Goal: Task Accomplishment & Management: Manage account settings

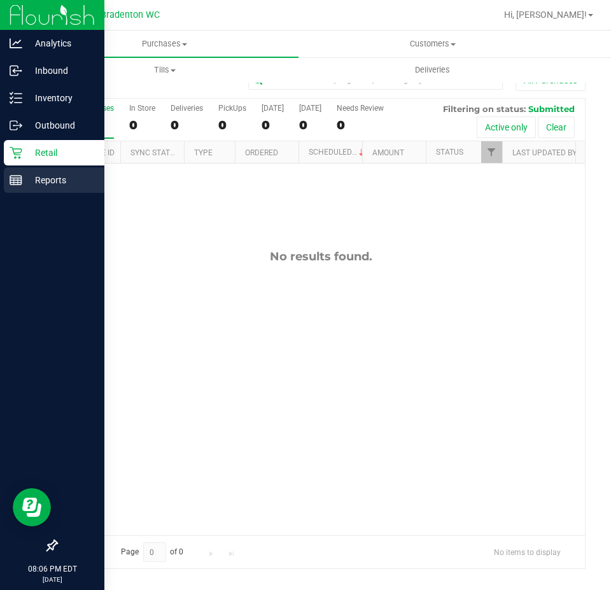
click at [23, 170] on div "Reports" at bounding box center [54, 179] width 101 height 25
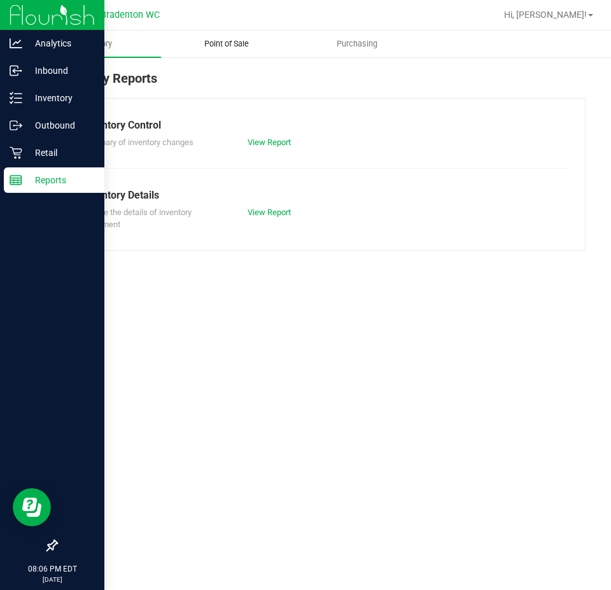
click at [238, 48] on span "Point of Sale" at bounding box center [226, 43] width 79 height 11
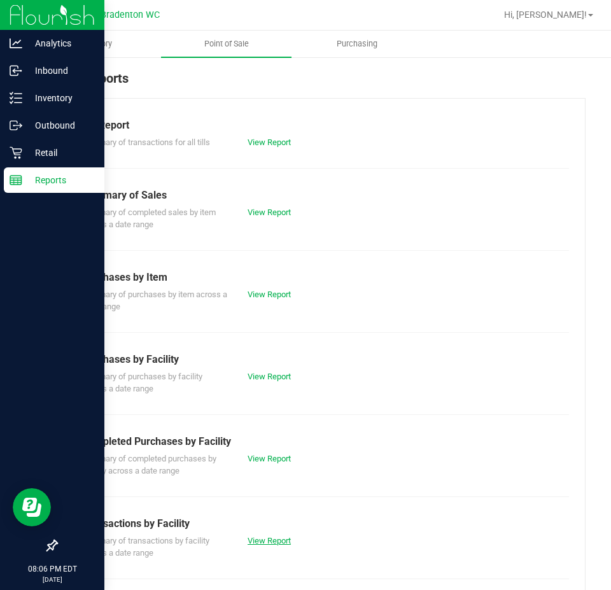
click at [257, 542] on link "View Report" at bounding box center [269, 541] width 43 height 10
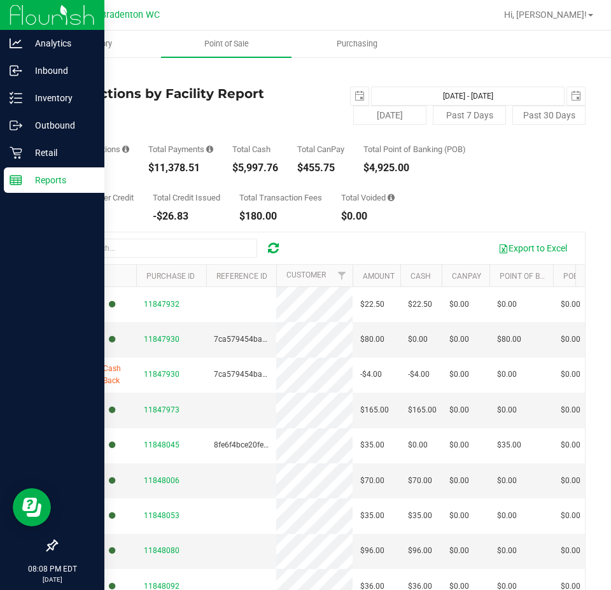
click at [493, 46] on ul "Inventory Point of Sale Purchasing" at bounding box center [336, 44] width 611 height 27
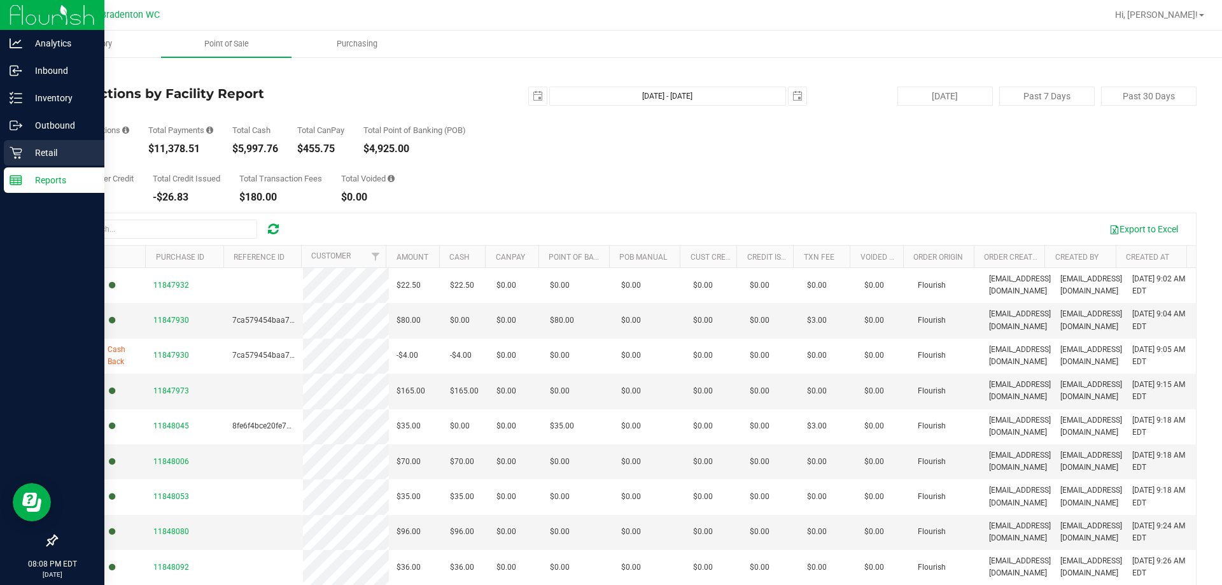
click at [39, 152] on p "Retail" at bounding box center [60, 152] width 76 height 15
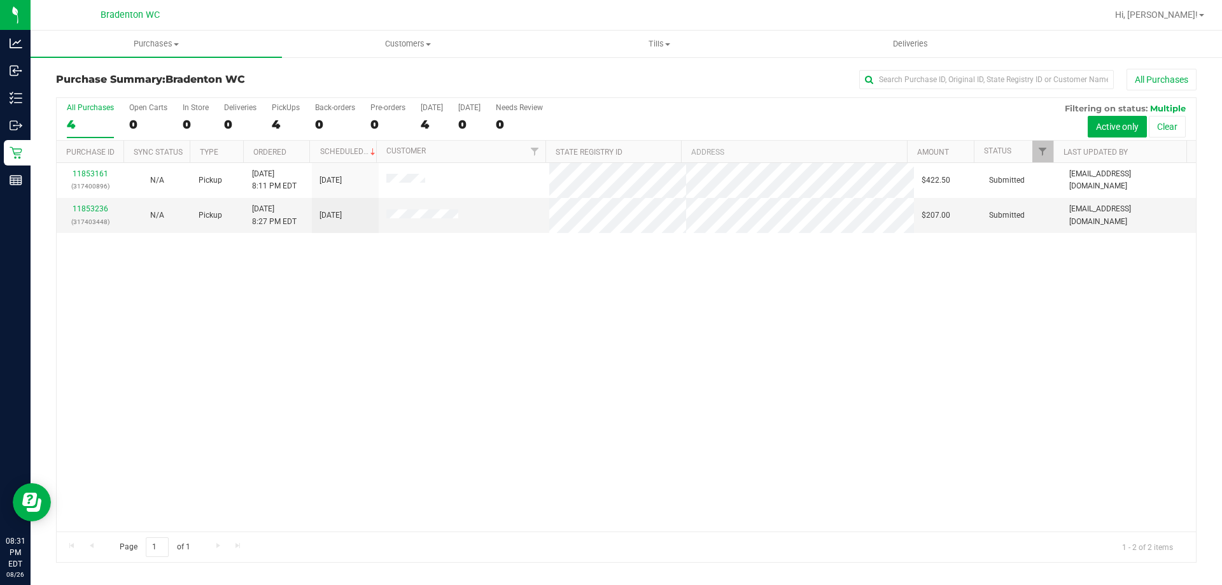
click at [497, 24] on div at bounding box center [667, 15] width 879 height 25
click at [674, 44] on span "Tills" at bounding box center [659, 43] width 250 height 11
click at [583, 45] on span "Tills" at bounding box center [658, 43] width 251 height 11
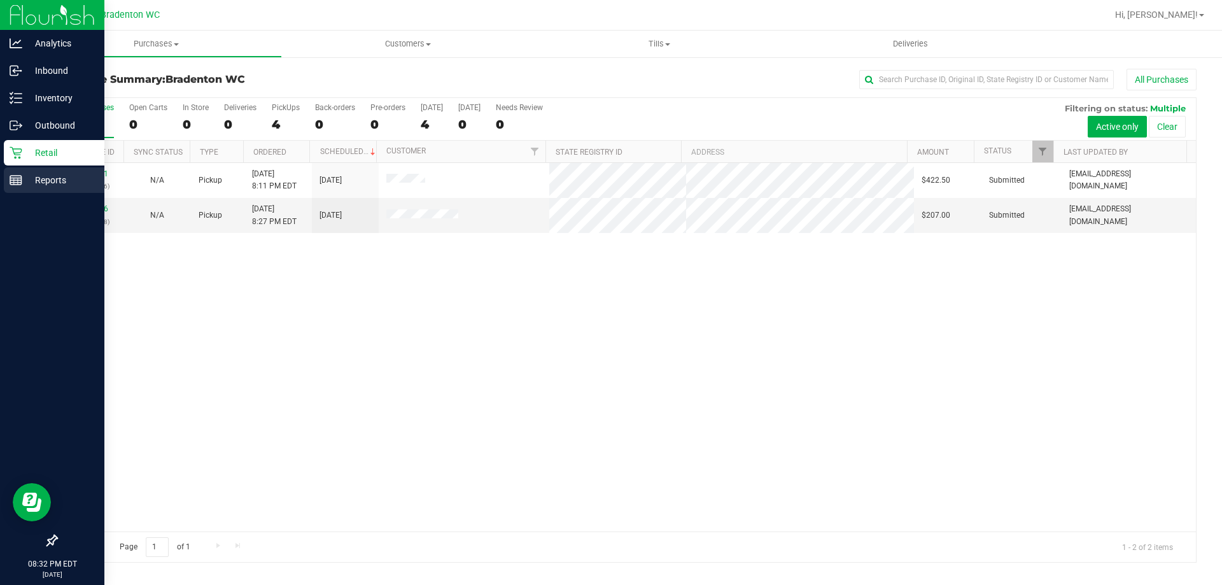
click at [59, 181] on p "Reports" at bounding box center [60, 180] width 76 height 15
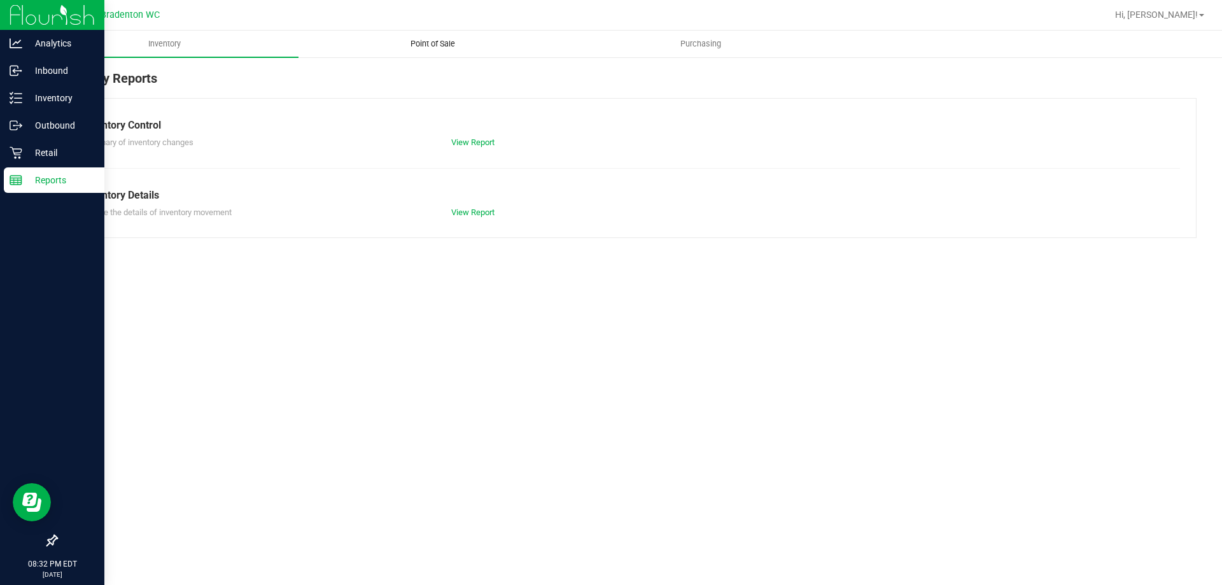
click at [418, 43] on span "Point of Sale" at bounding box center [432, 43] width 79 height 11
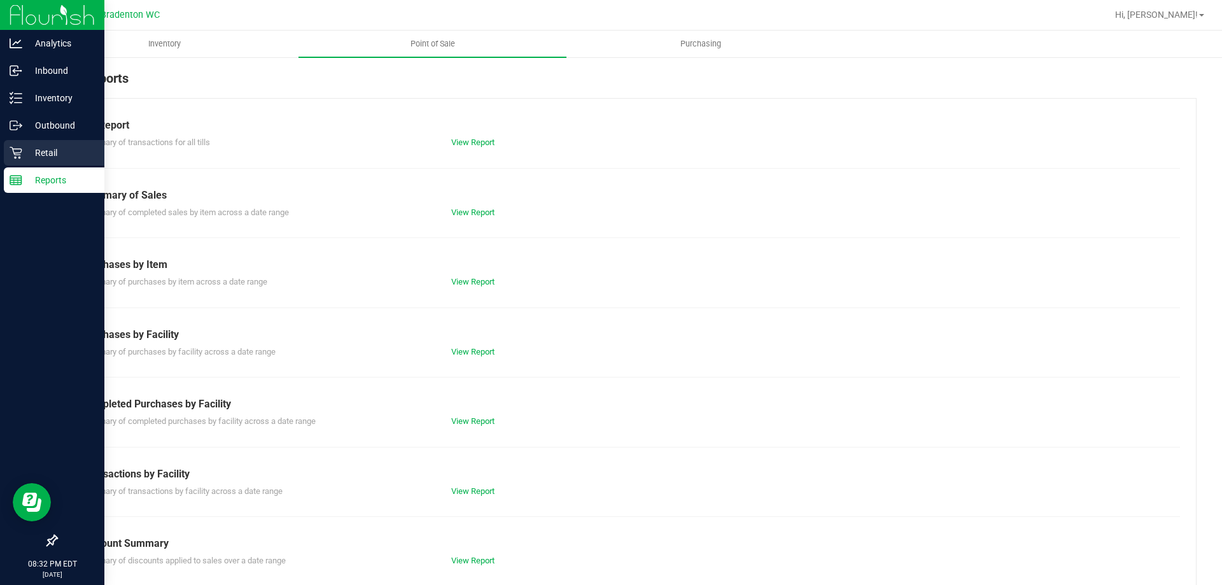
click at [39, 153] on p "Retail" at bounding box center [60, 152] width 76 height 15
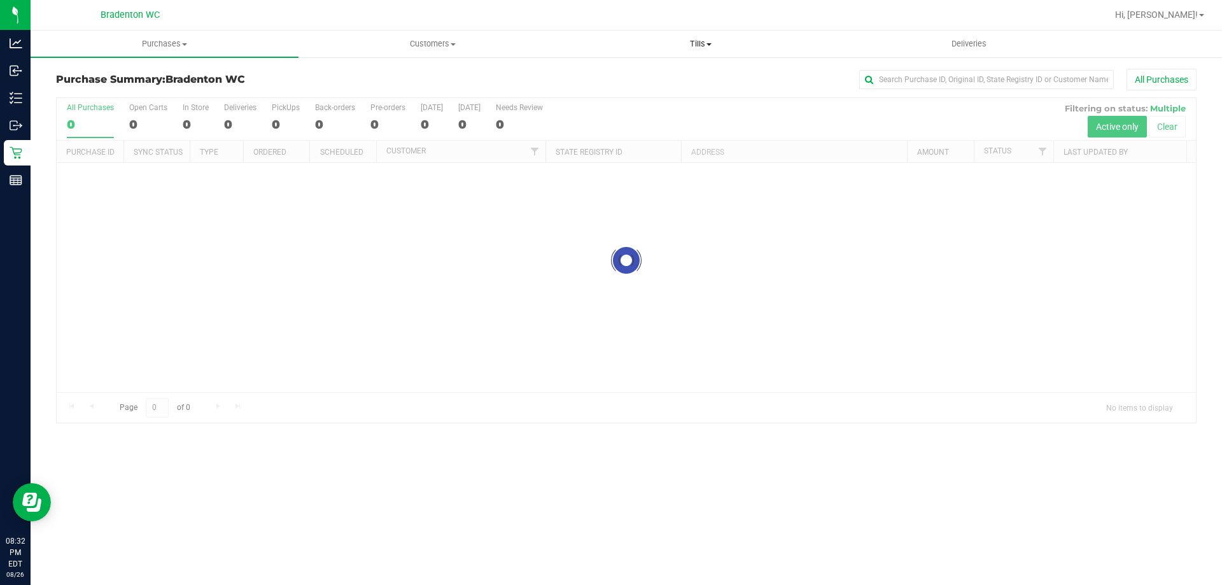
click at [715, 49] on span "Tills" at bounding box center [700, 43] width 267 height 11
click at [661, 71] on li "Manage tills" at bounding box center [701, 76] width 268 height 15
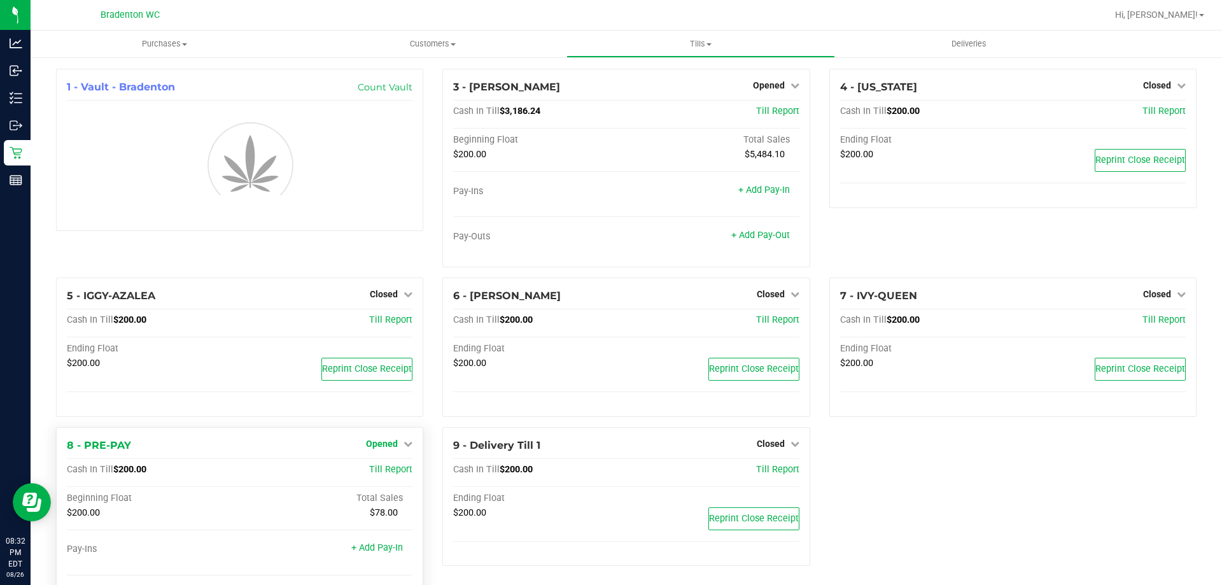
click at [409, 441] on icon at bounding box center [408, 443] width 9 height 9
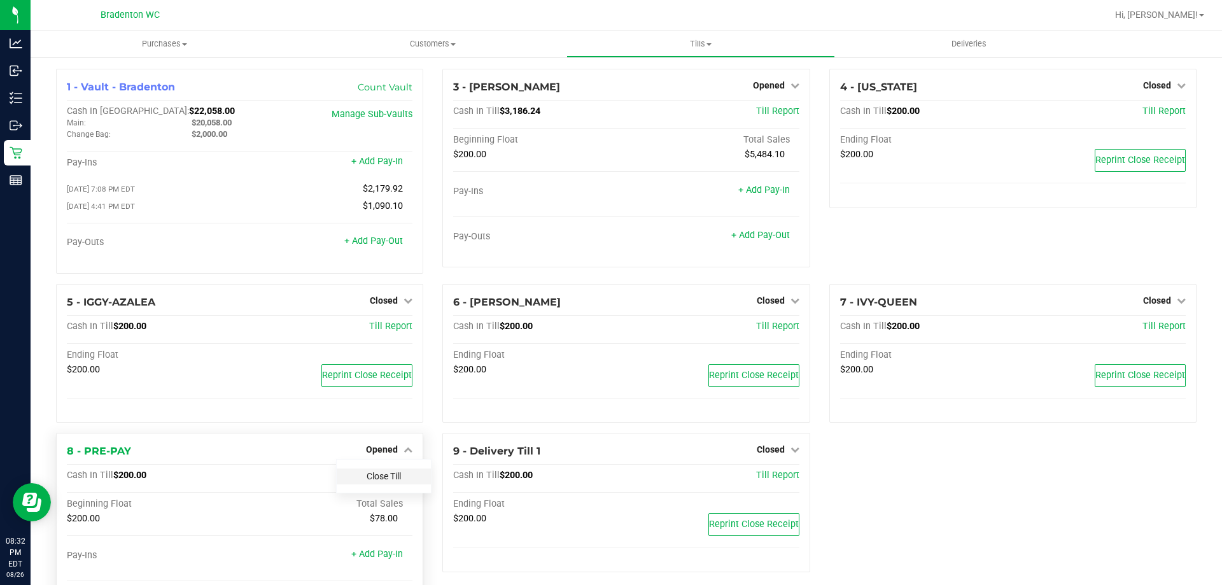
click at [393, 480] on link "Close Till" at bounding box center [384, 476] width 34 height 10
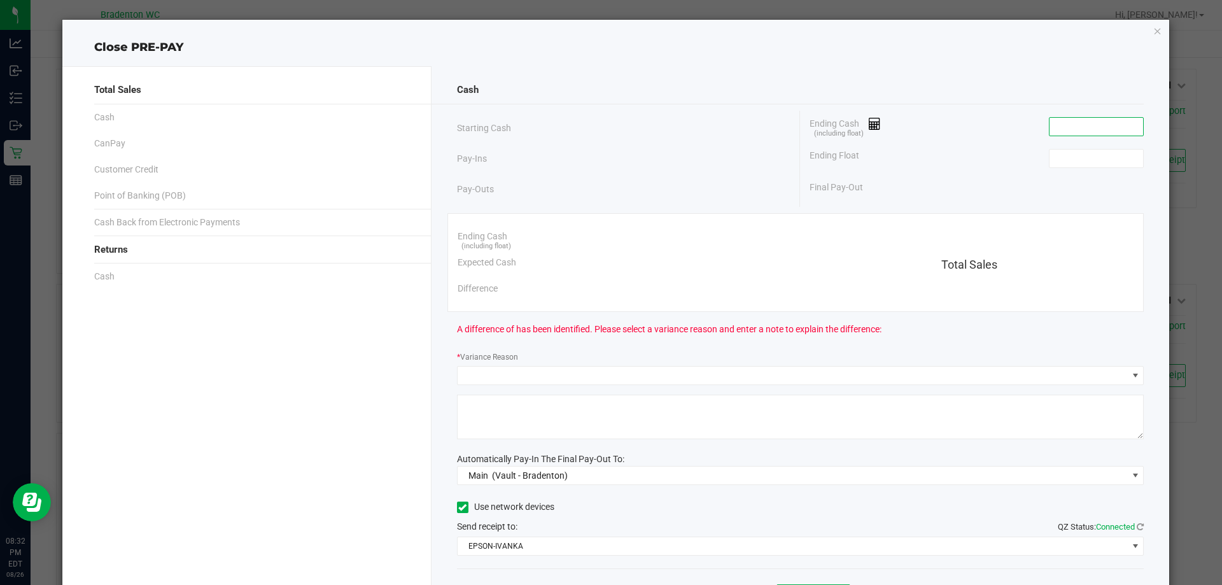
click at [1071, 120] on input at bounding box center [1097, 127] width 94 height 18
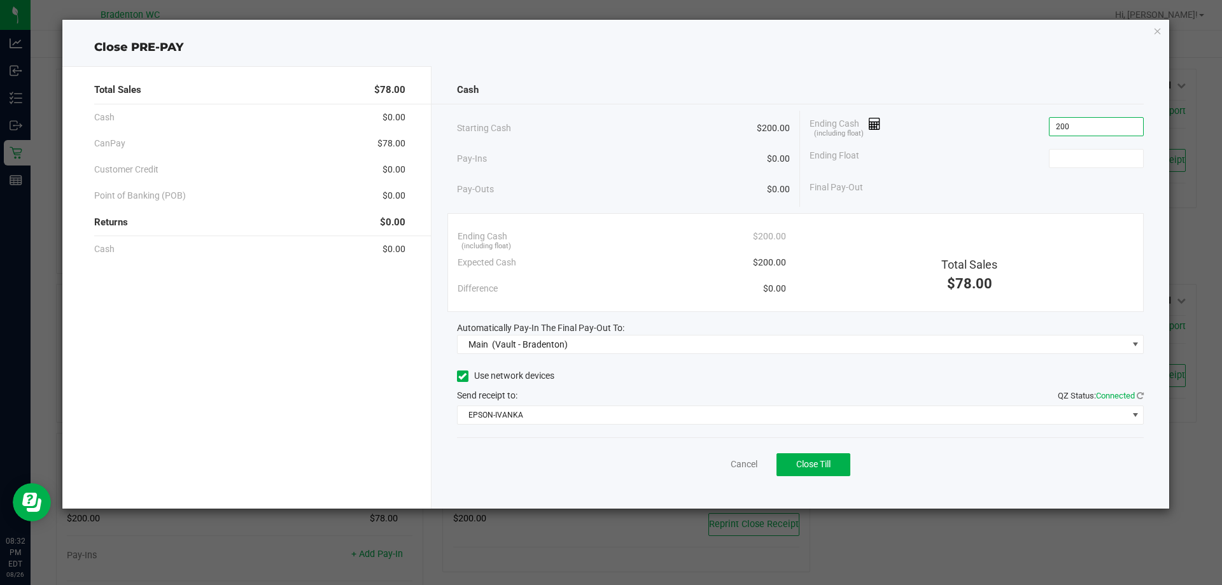
type input "$200.00"
click at [810, 453] on button "Close Till" at bounding box center [814, 464] width 74 height 23
click at [726, 458] on link "Dismiss" at bounding box center [716, 464] width 31 height 13
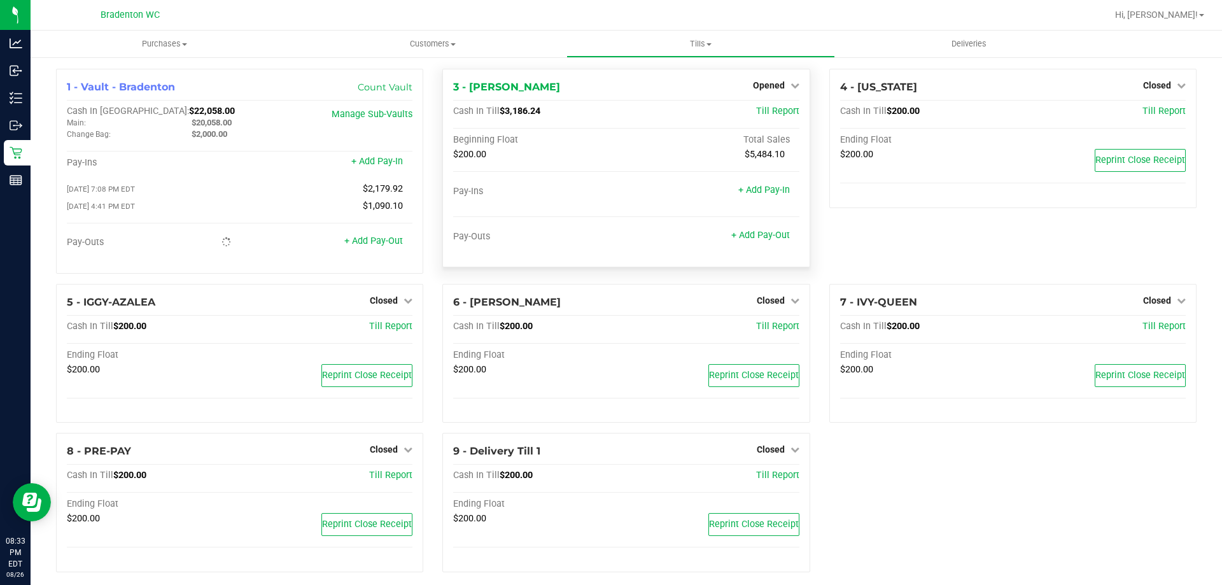
click at [775, 91] on div "Opened" at bounding box center [776, 85] width 46 height 15
click at [774, 80] on span "Opened" at bounding box center [769, 85] width 32 height 10
click at [766, 107] on link "Close Till" at bounding box center [770, 112] width 34 height 10
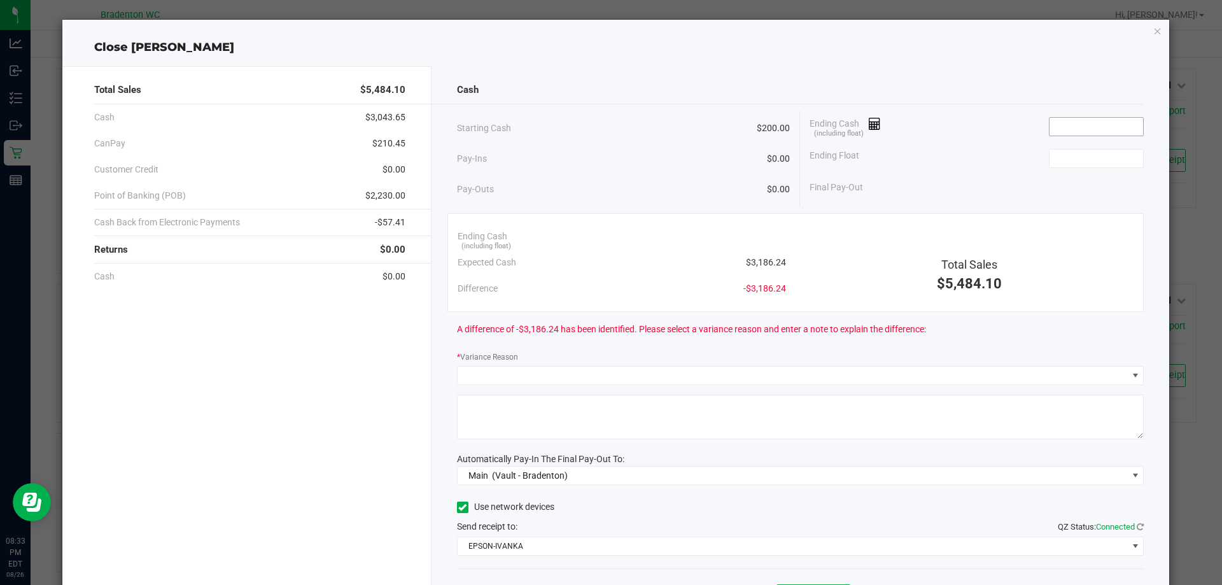
click at [1069, 130] on input at bounding box center [1097, 127] width 94 height 18
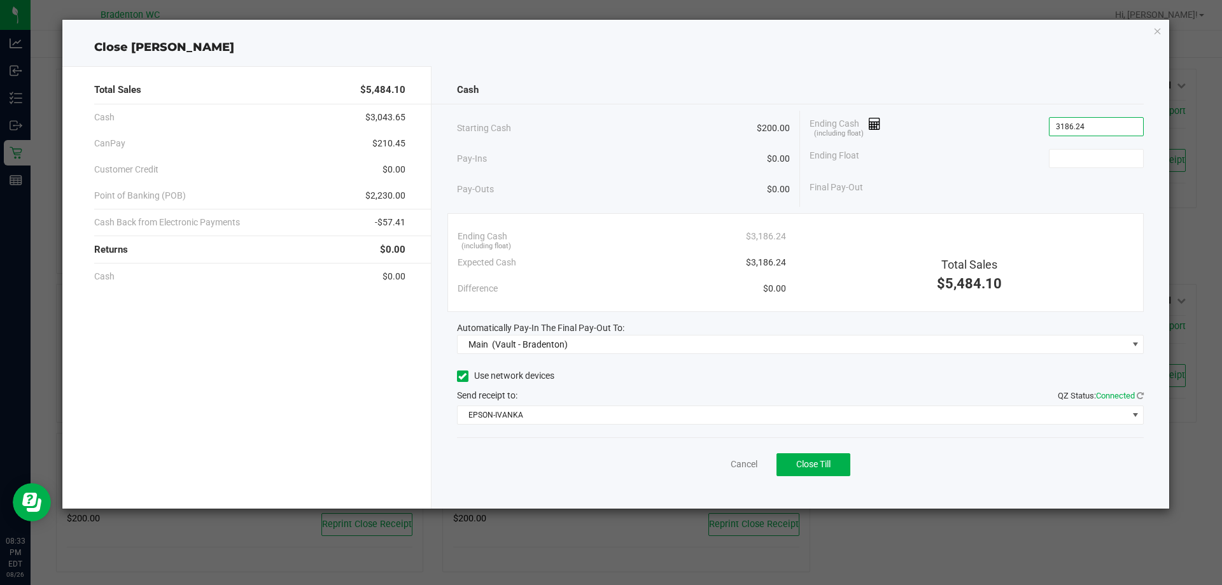
type input "$3,186.24"
type input "$200.00"
click at [811, 463] on span "Close Till" at bounding box center [813, 464] width 34 height 10
click at [716, 462] on link "Dismiss" at bounding box center [716, 464] width 31 height 13
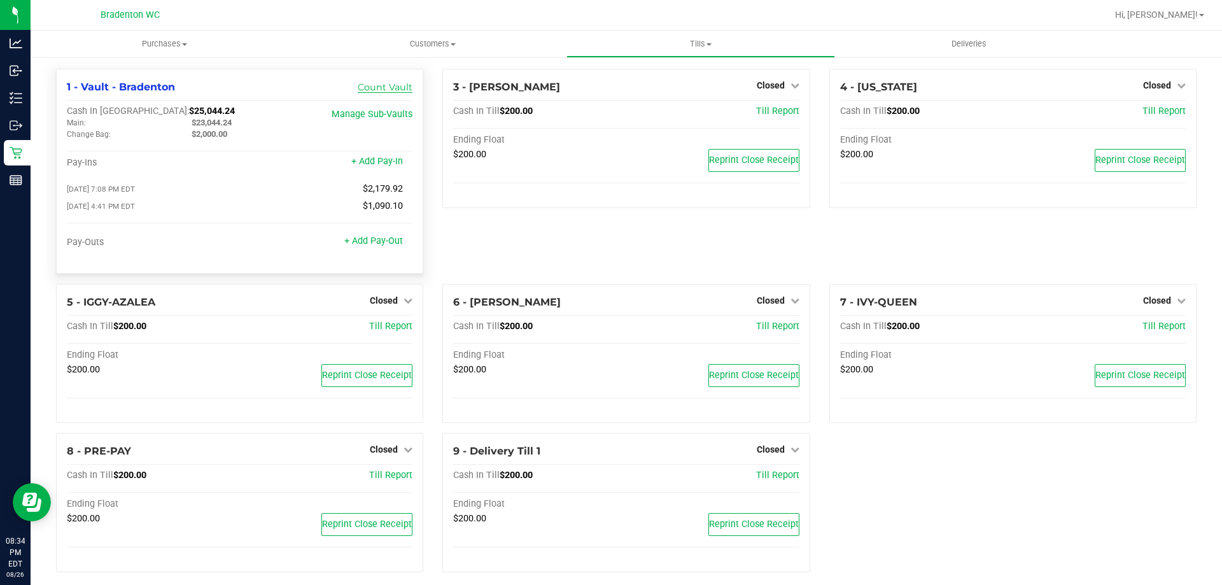
click at [374, 85] on link "Count Vault" at bounding box center [385, 86] width 55 height 11
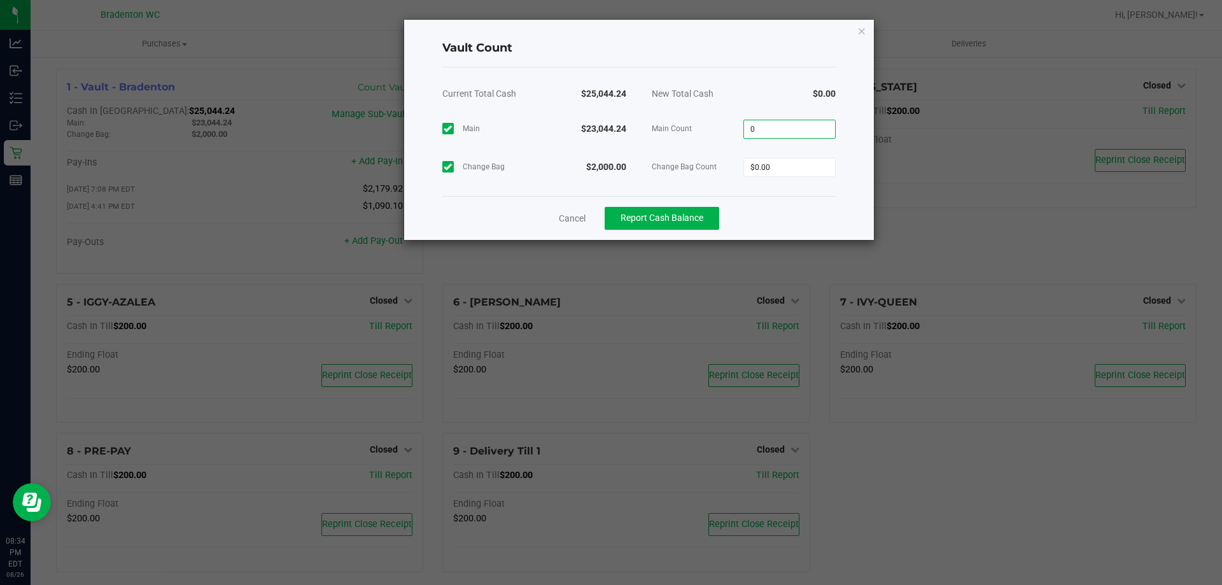
click at [782, 129] on input "0" at bounding box center [789, 129] width 91 height 18
type input "$23,044.24"
click at [777, 169] on input "0" at bounding box center [789, 168] width 91 height 18
type input "$2,000.00"
drag, startPoint x: 681, startPoint y: 217, endPoint x: 671, endPoint y: 153, distance: 64.5
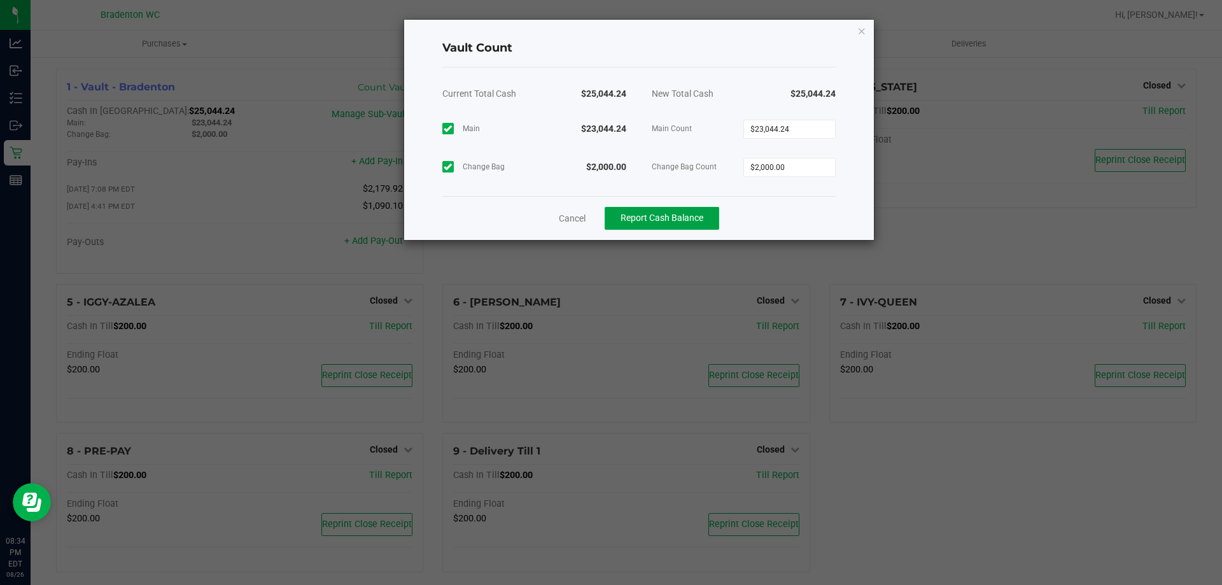
click at [671, 154] on div "Vault Count Current Total Cash $25,044.24 New Total Cash $25,044.24 Main $23,04…" at bounding box center [639, 130] width 470 height 220
click at [673, 208] on button "Report Cash Balance" at bounding box center [662, 218] width 115 height 23
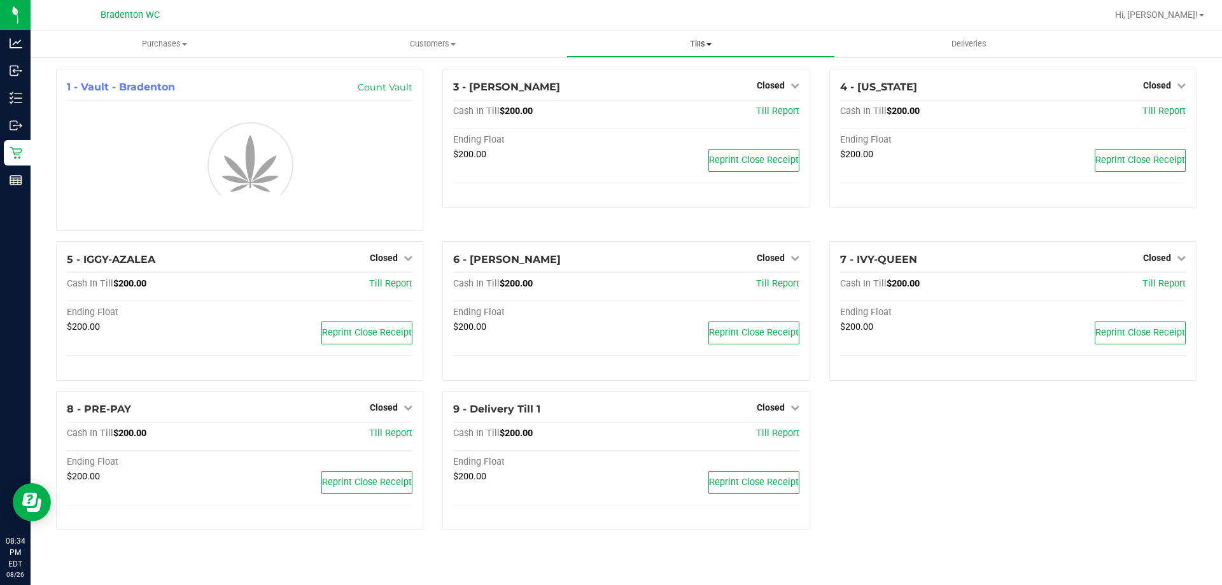
click at [702, 42] on span "Tills" at bounding box center [700, 43] width 267 height 11
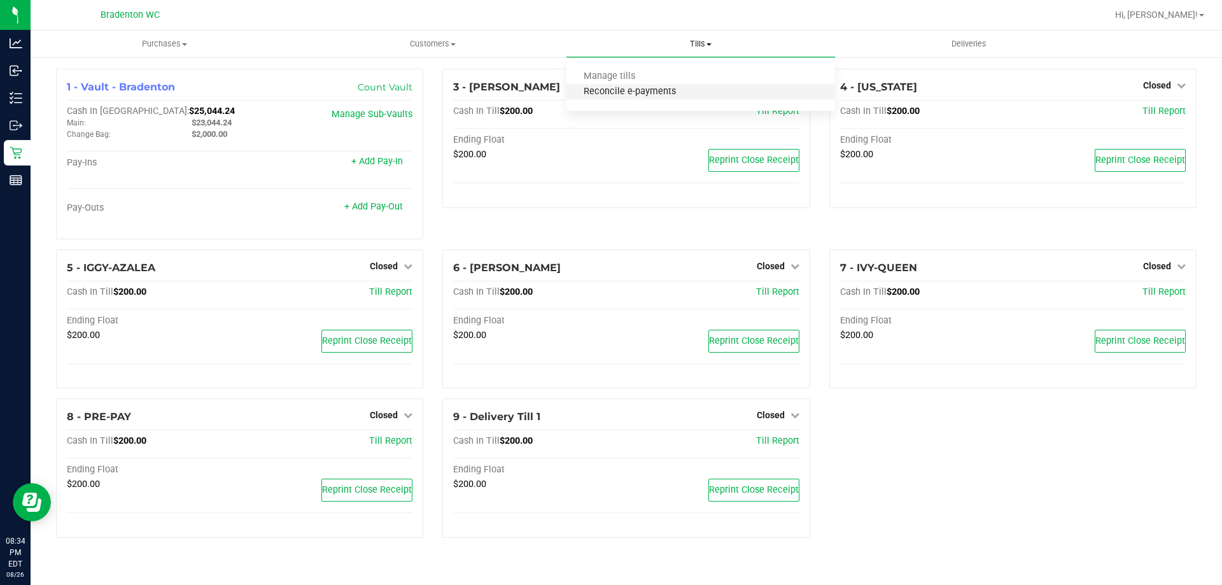
click at [679, 90] on span "Reconcile e-payments" at bounding box center [630, 92] width 127 height 11
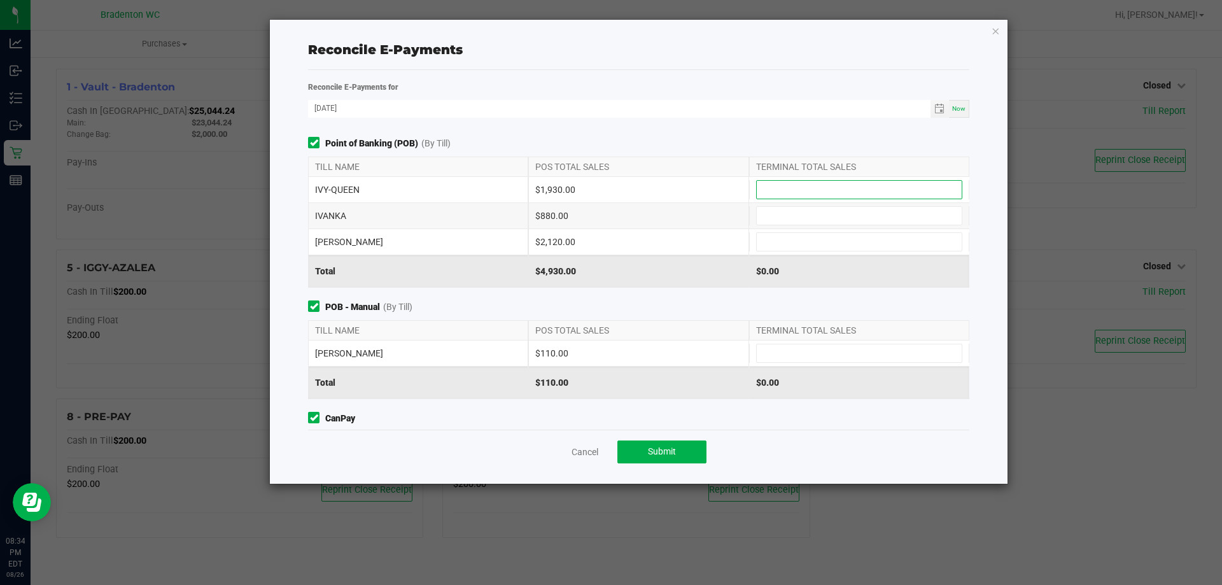
click at [786, 190] on input at bounding box center [859, 190] width 205 height 18
click at [785, 186] on input "193" at bounding box center [859, 190] width 205 height 18
type input "$1,930.00"
type input "$880.00"
type input "$2,120.00"
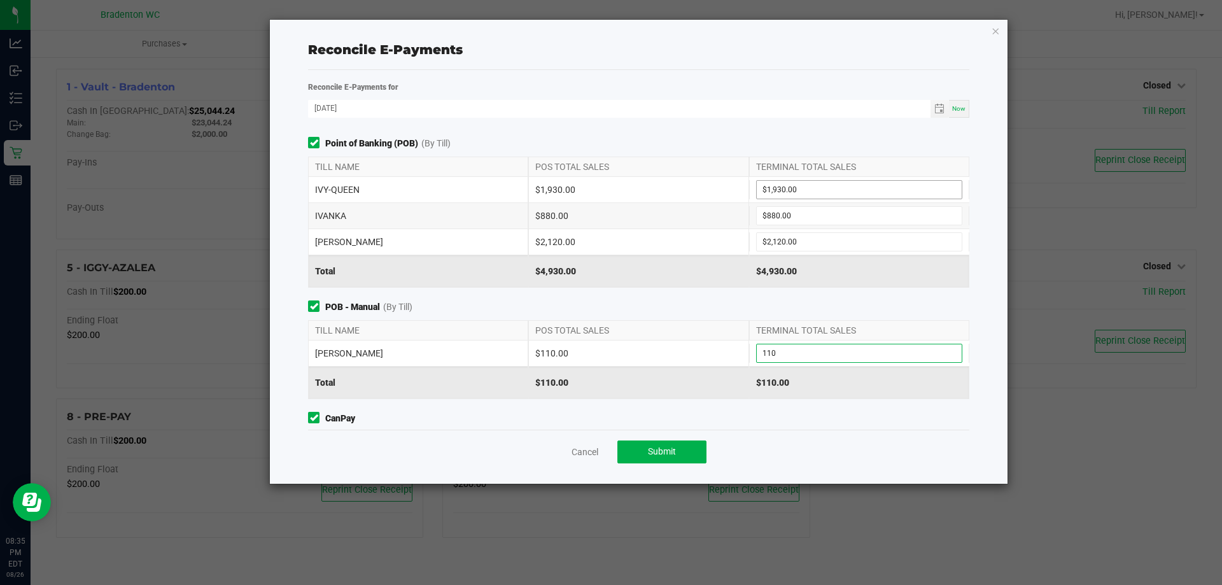
type input "$110.00"
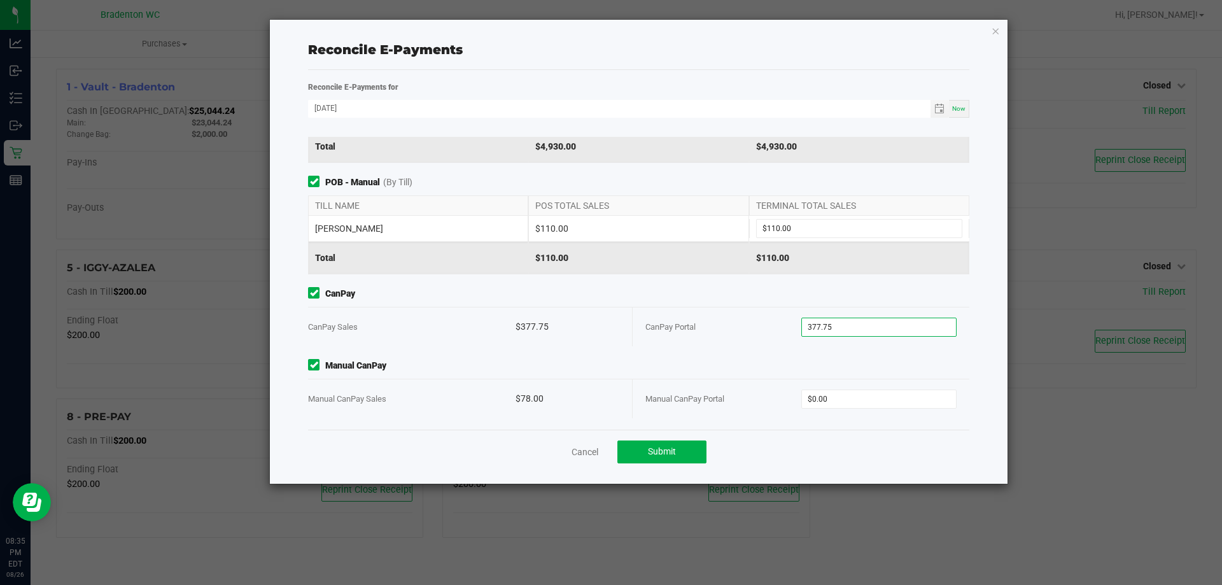
type input "$377.75"
type input "$78.00"
click at [690, 465] on div "Cancel Submit" at bounding box center [638, 452] width 661 height 44
click at [690, 460] on button "Submit" at bounding box center [662, 452] width 89 height 23
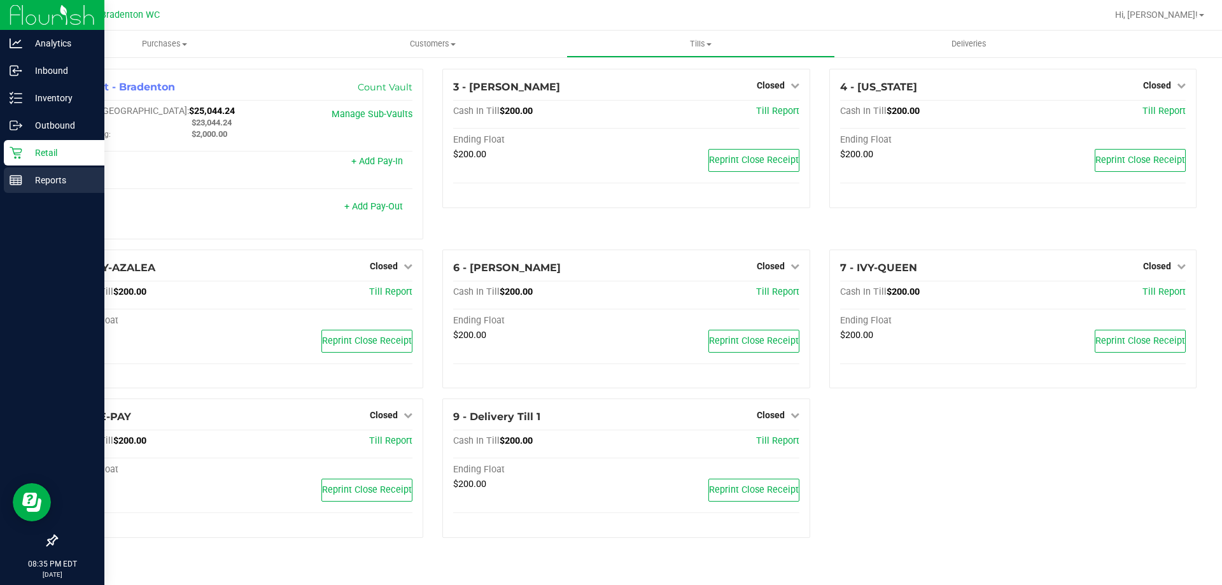
click at [27, 175] on p "Reports" at bounding box center [60, 180] width 76 height 15
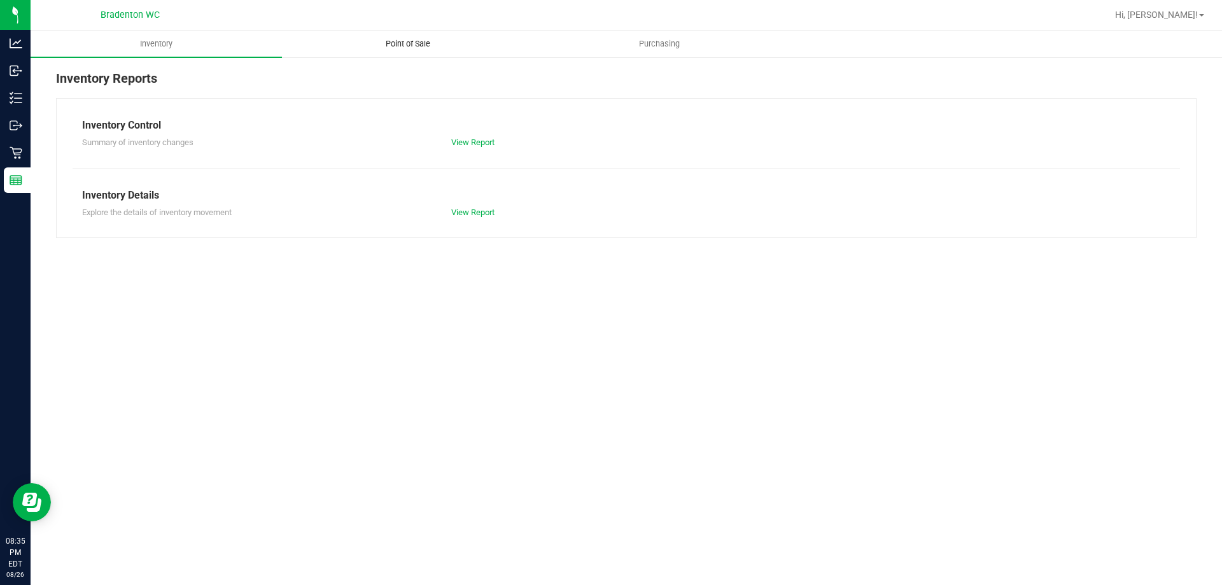
click at [414, 48] on span "Point of Sale" at bounding box center [408, 43] width 79 height 11
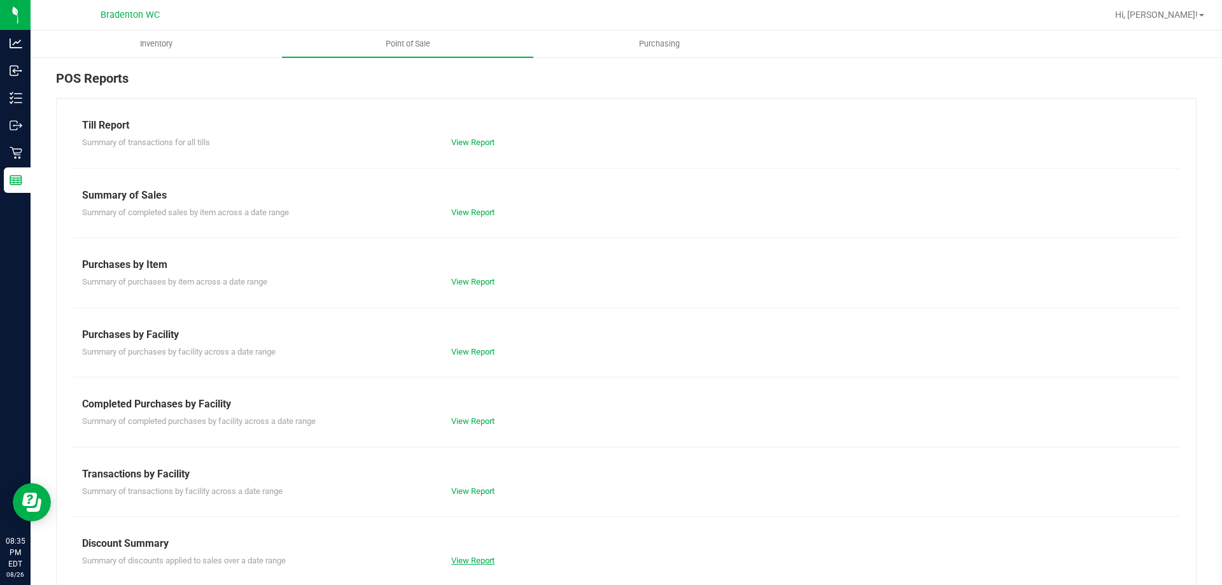
click at [463, 563] on link "View Report" at bounding box center [472, 561] width 43 height 10
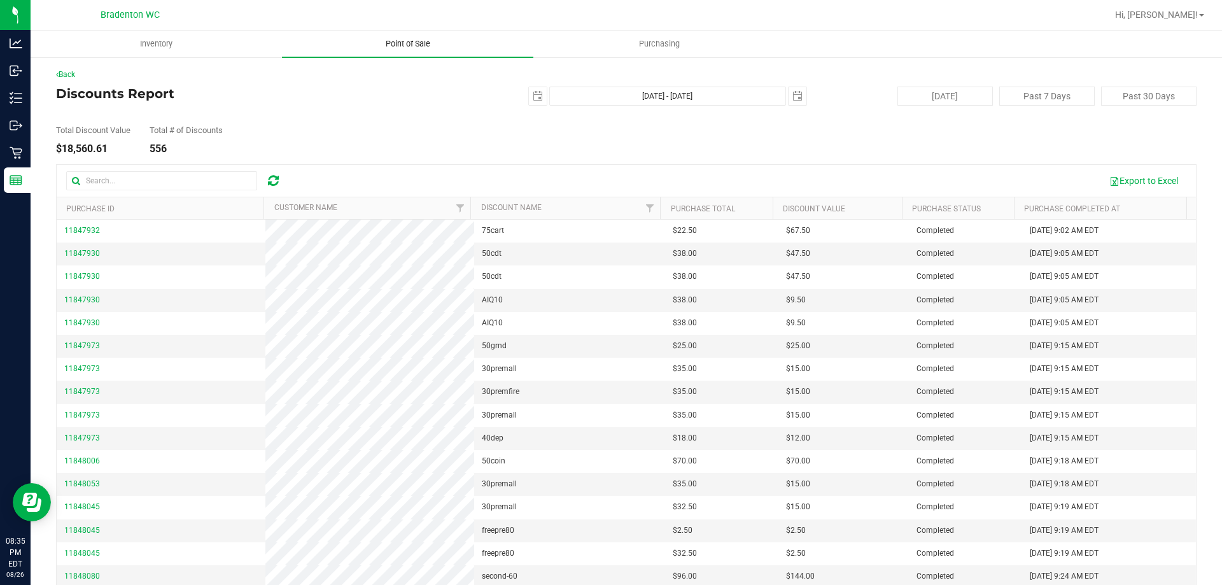
click at [399, 44] on span "Point of Sale" at bounding box center [408, 43] width 79 height 11
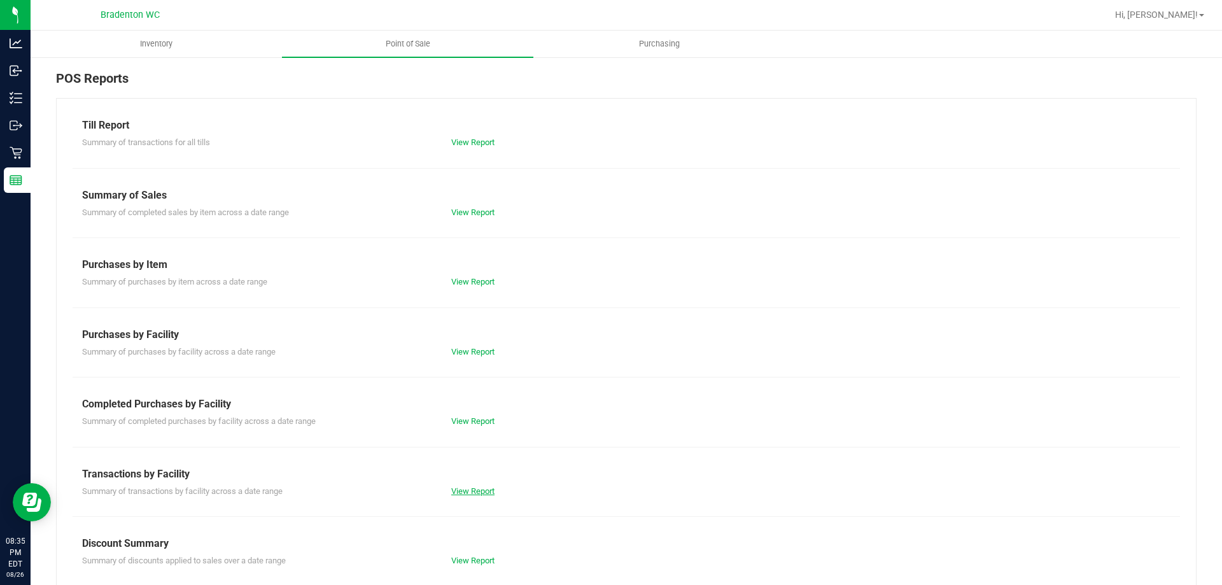
click at [465, 488] on link "View Report" at bounding box center [472, 491] width 43 height 10
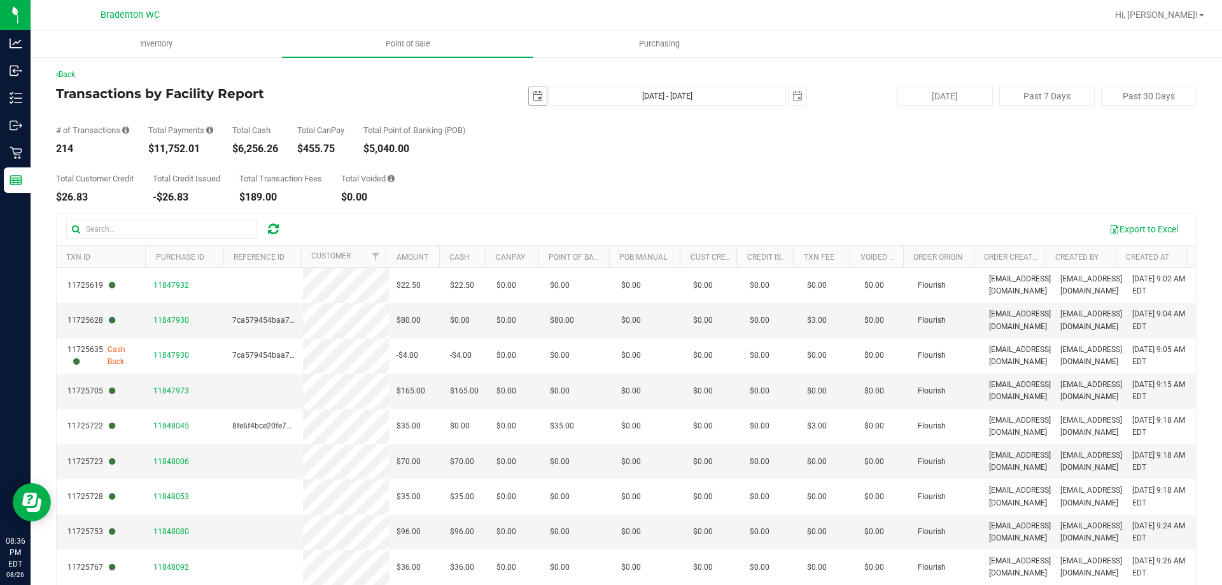
click at [533, 95] on span "select" at bounding box center [538, 96] width 10 height 10
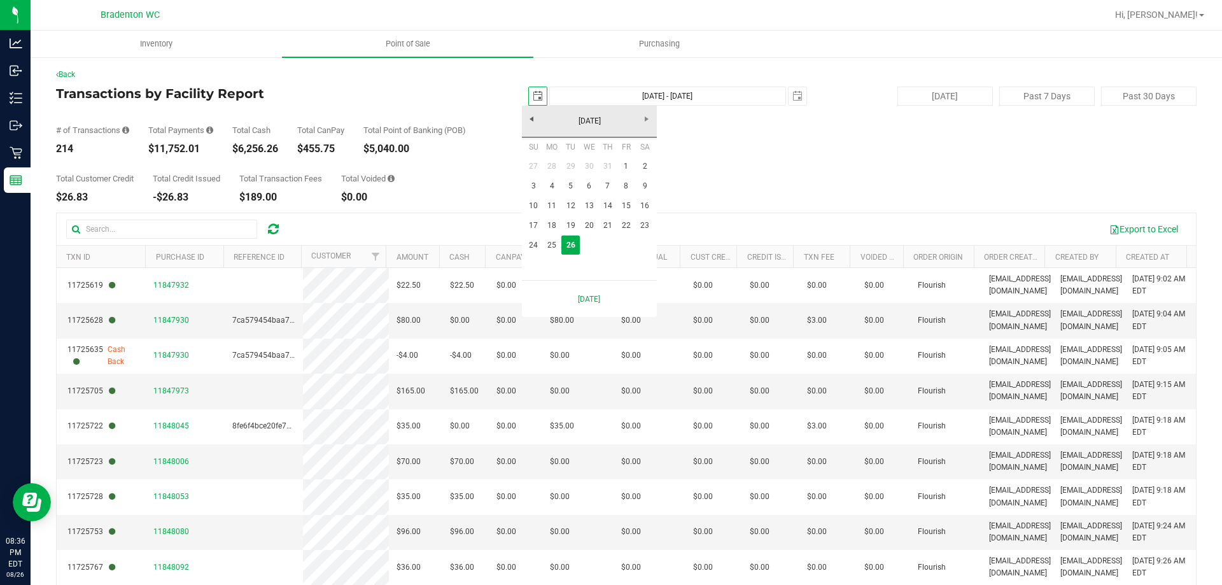
scroll to position [0, 32]
click at [554, 246] on link "25" at bounding box center [552, 246] width 18 height 20
type input "[DATE]"
type input "[DATE] - [DATE]"
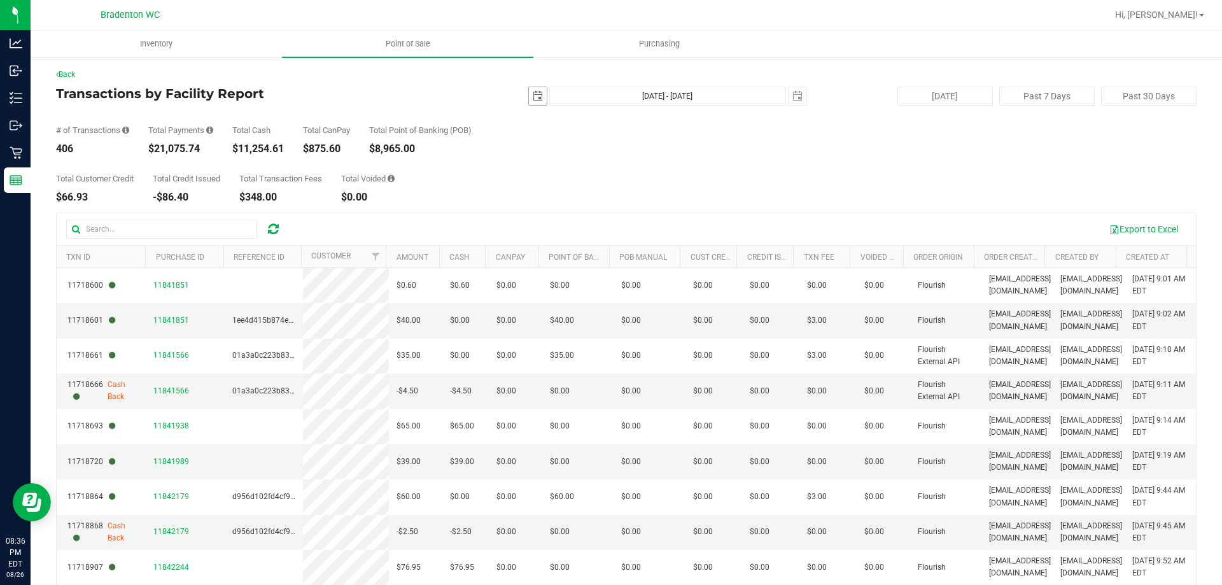
click at [533, 101] on span "select" at bounding box center [538, 96] width 10 height 10
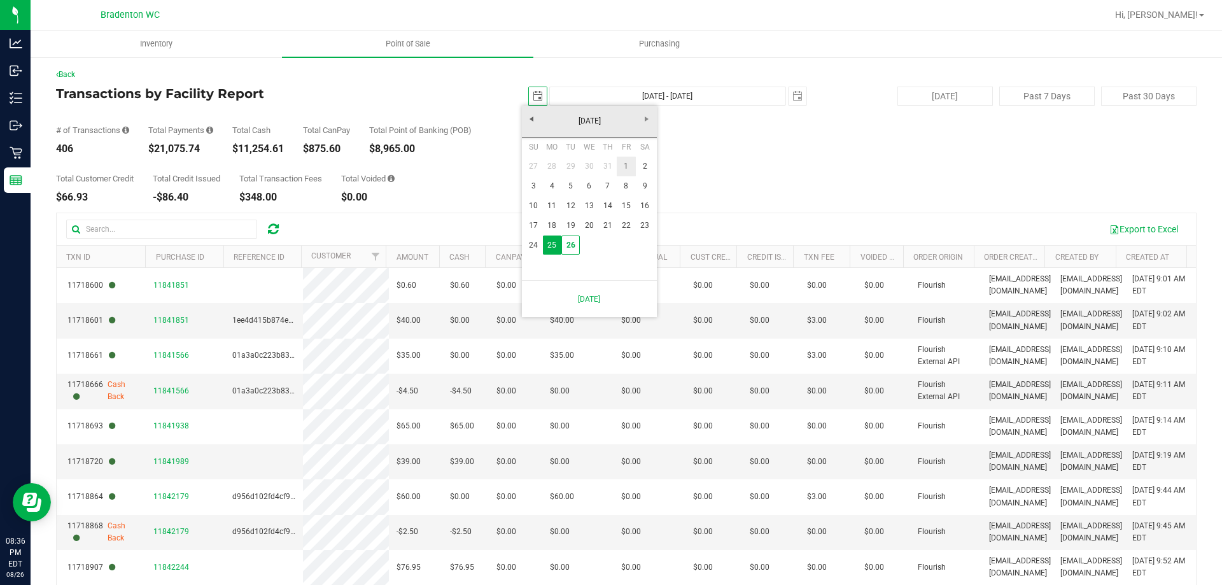
click at [629, 167] on link "1" at bounding box center [626, 167] width 18 height 20
type input "[DATE]"
type input "[DATE] - [DATE]"
